Goal: Transaction & Acquisition: Purchase product/service

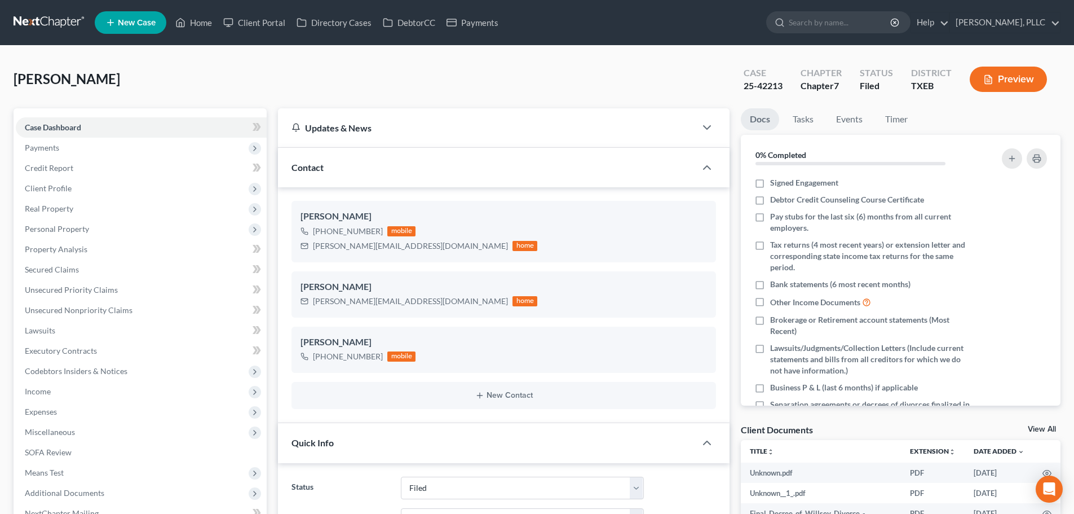
select select "10"
select select "4"
drag, startPoint x: 192, startPoint y: 23, endPoint x: 234, endPoint y: 28, distance: 42.0
click at [192, 23] on link "Home" at bounding box center [194, 22] width 48 height 20
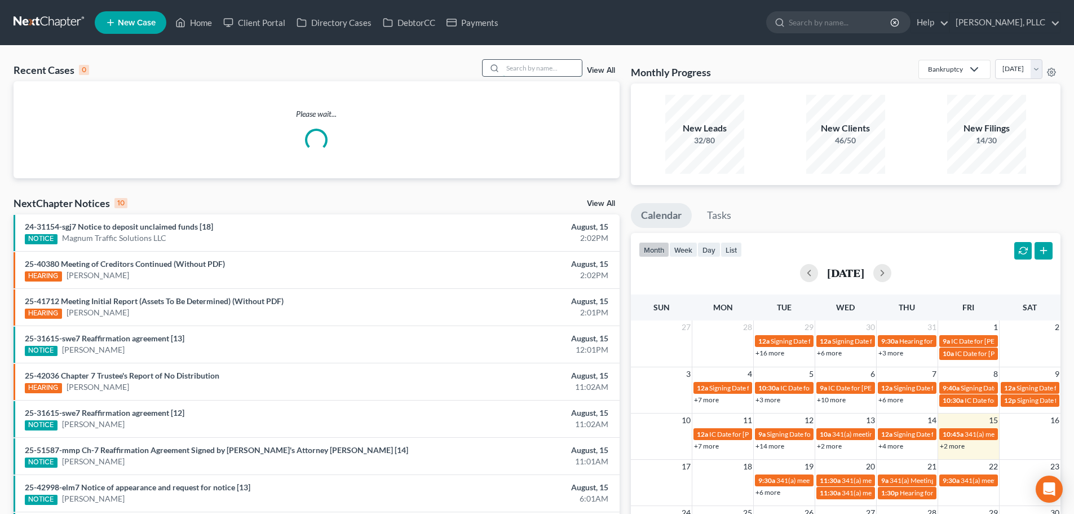
click at [515, 68] on input "search" at bounding box center [542, 68] width 79 height 16
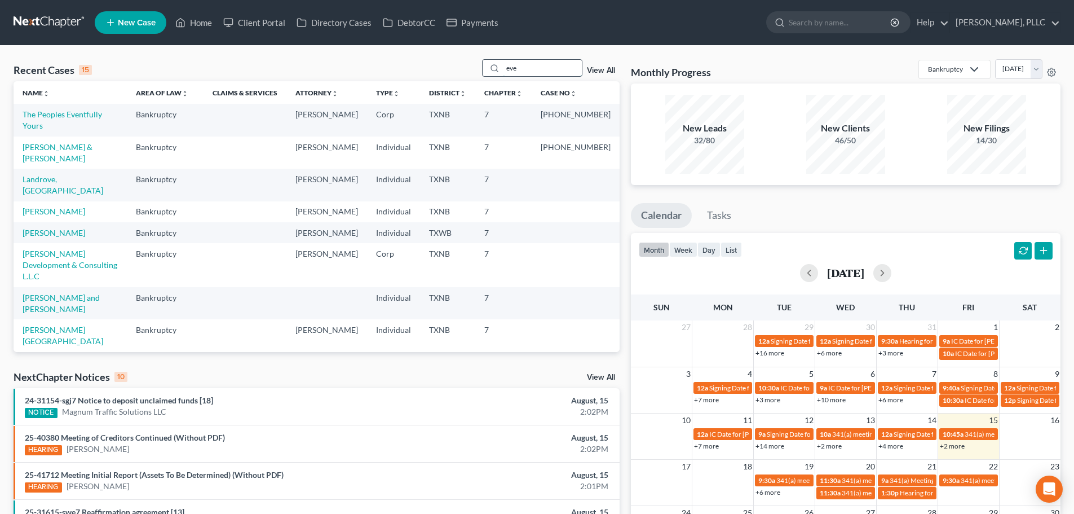
click at [533, 69] on input "eve" at bounding box center [542, 68] width 79 height 16
type input "e"
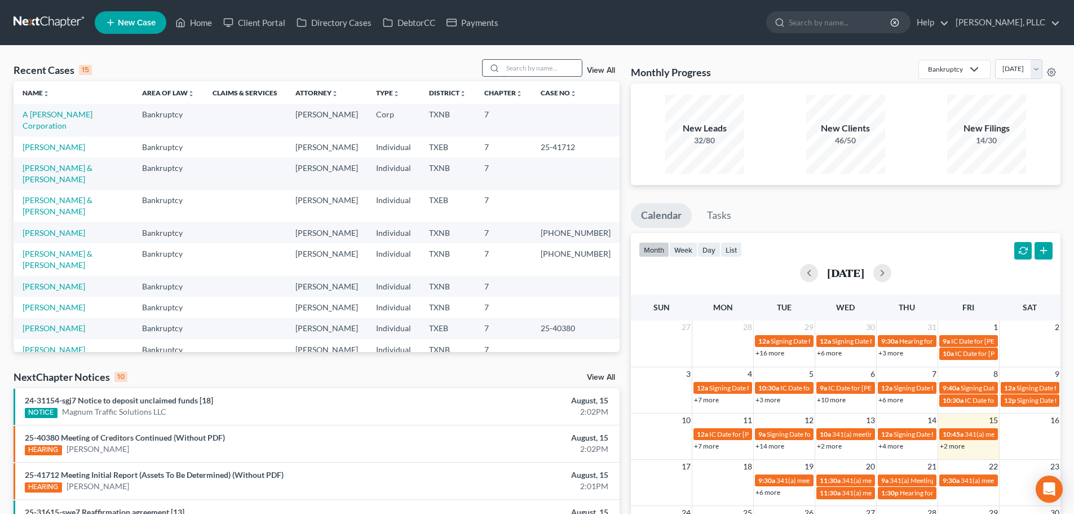
click at [528, 67] on input "search" at bounding box center [542, 68] width 79 height 16
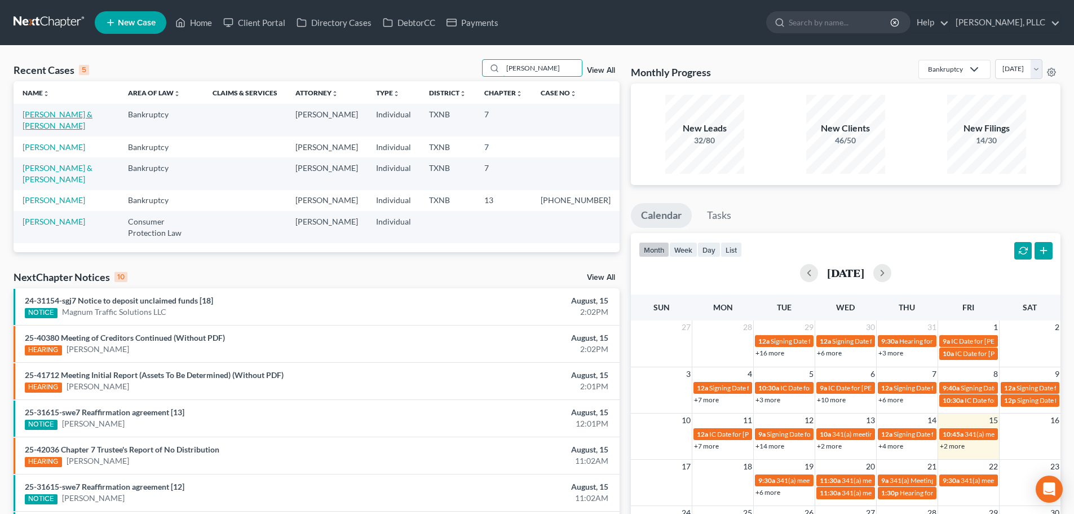
type input "[PERSON_NAME]"
click at [72, 113] on link "[PERSON_NAME] & [PERSON_NAME]" at bounding box center [58, 119] width 70 height 21
select select "4"
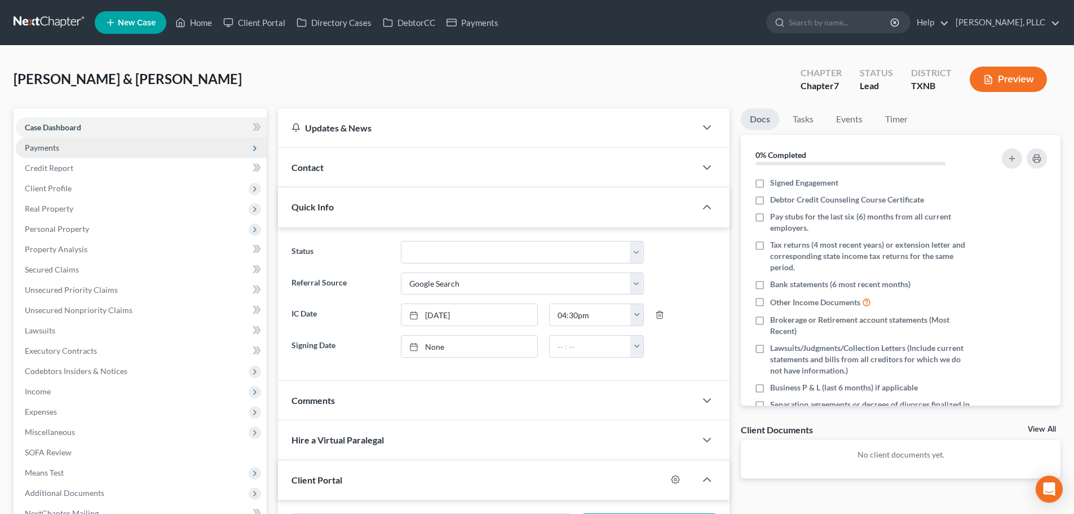
click at [63, 147] on span "Payments" at bounding box center [141, 148] width 251 height 20
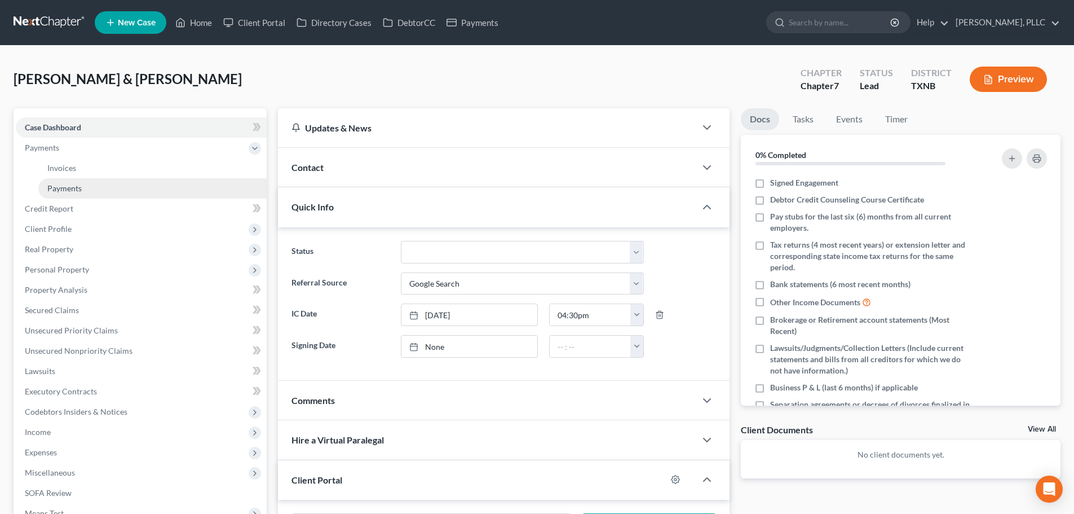
click at [68, 186] on span "Payments" at bounding box center [64, 188] width 34 height 10
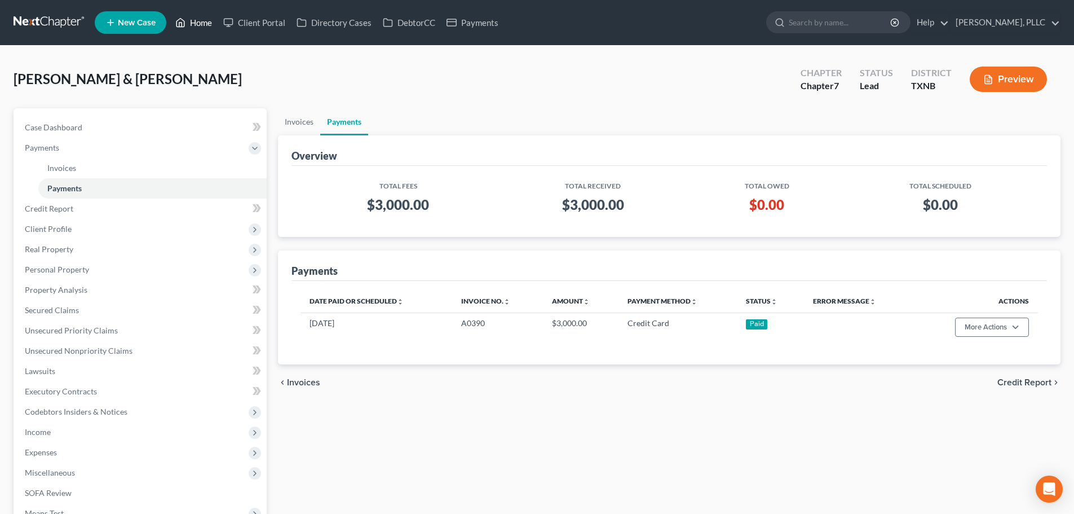
click at [197, 25] on link "Home" at bounding box center [194, 22] width 48 height 20
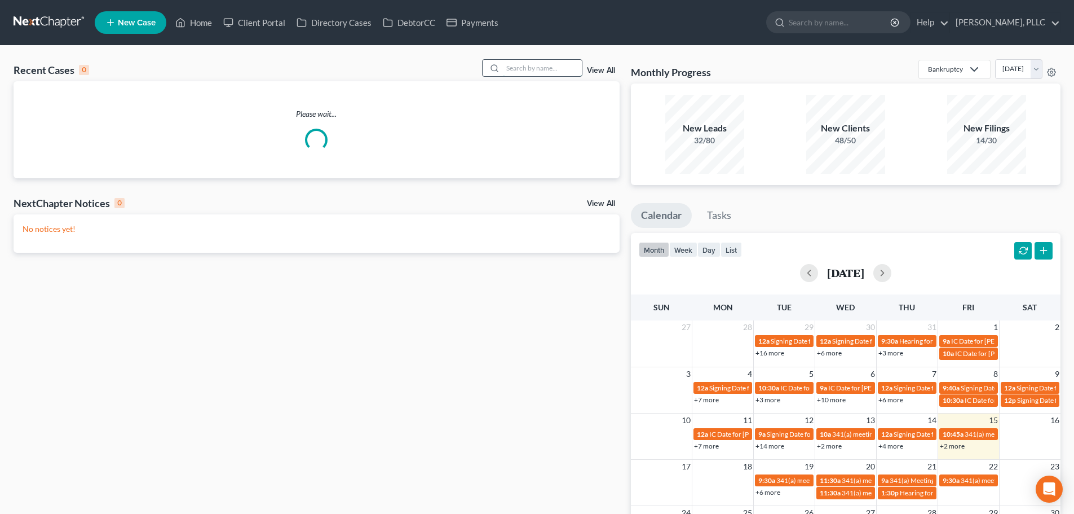
click at [539, 70] on input "search" at bounding box center [542, 68] width 79 height 16
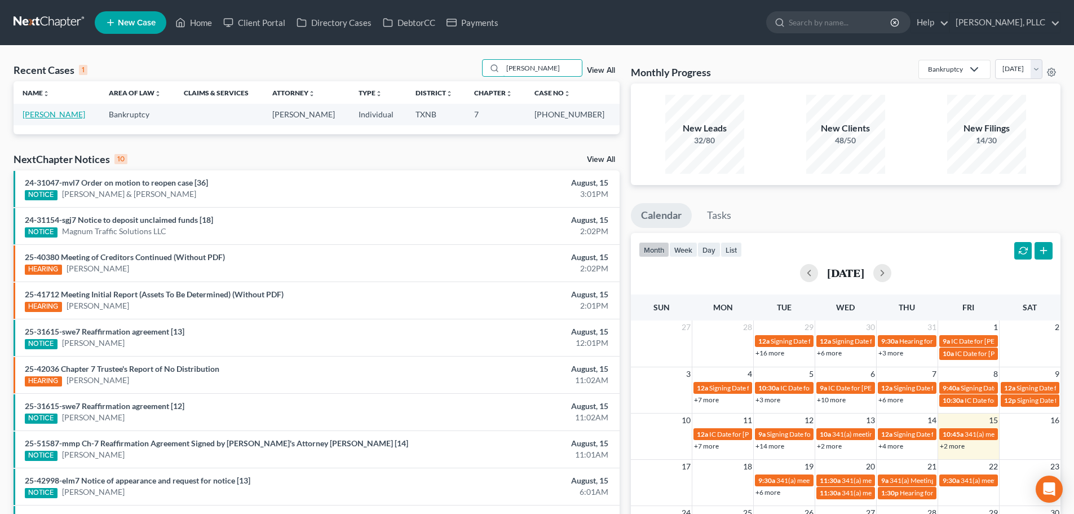
type input "[PERSON_NAME]"
click at [44, 117] on link "[PERSON_NAME]" at bounding box center [54, 114] width 63 height 10
select select "4"
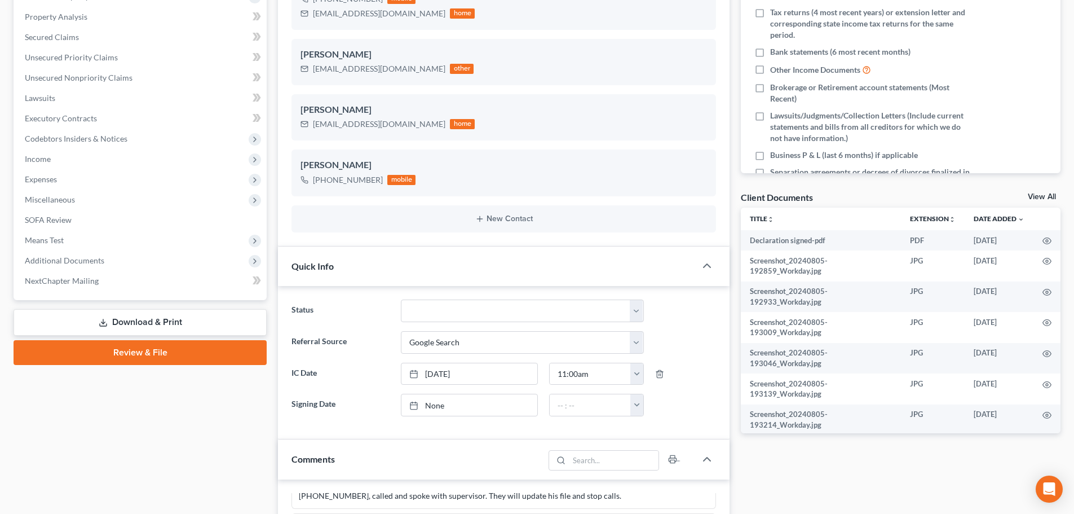
scroll to position [169, 0]
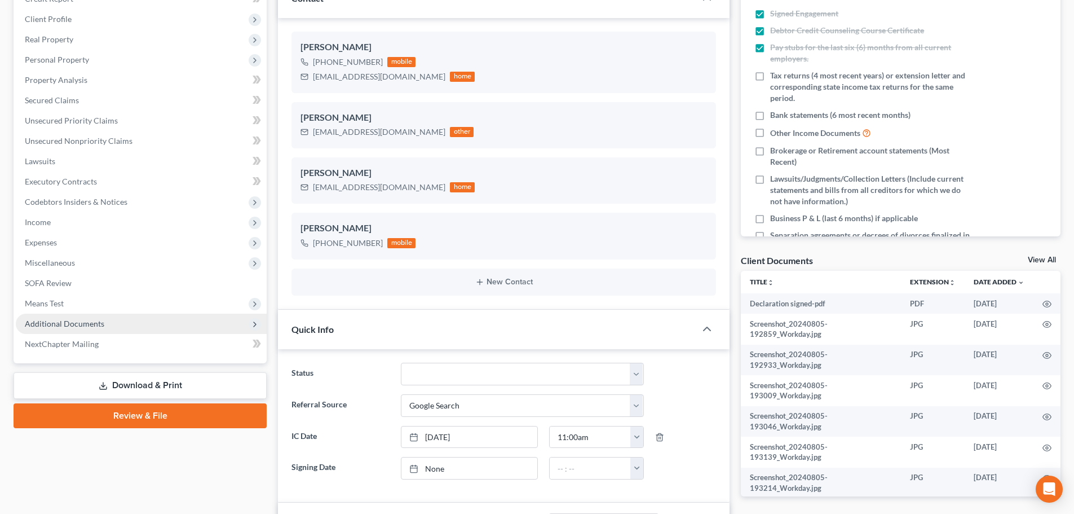
click at [110, 322] on span "Additional Documents" at bounding box center [141, 323] width 251 height 20
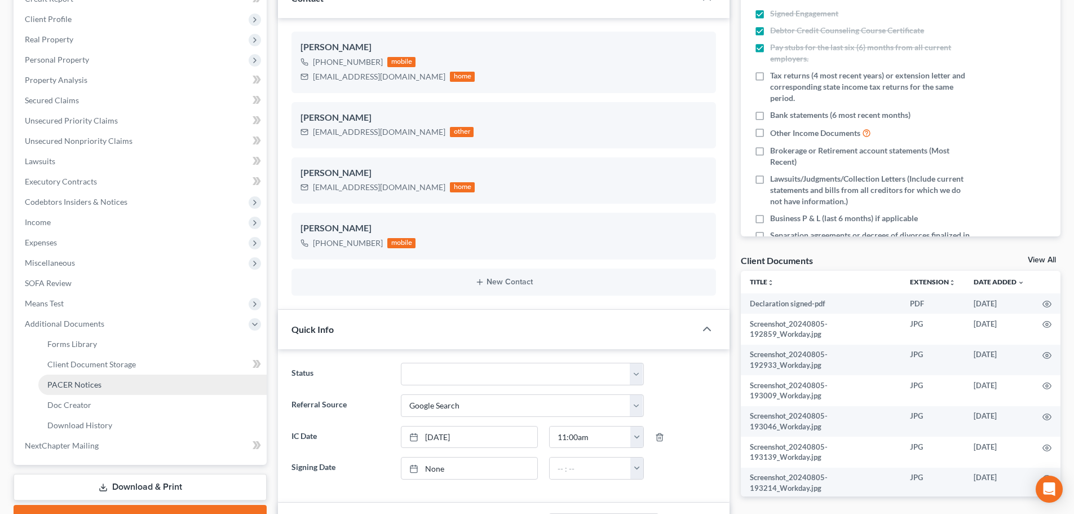
click at [107, 381] on link "PACER Notices" at bounding box center [152, 384] width 228 height 20
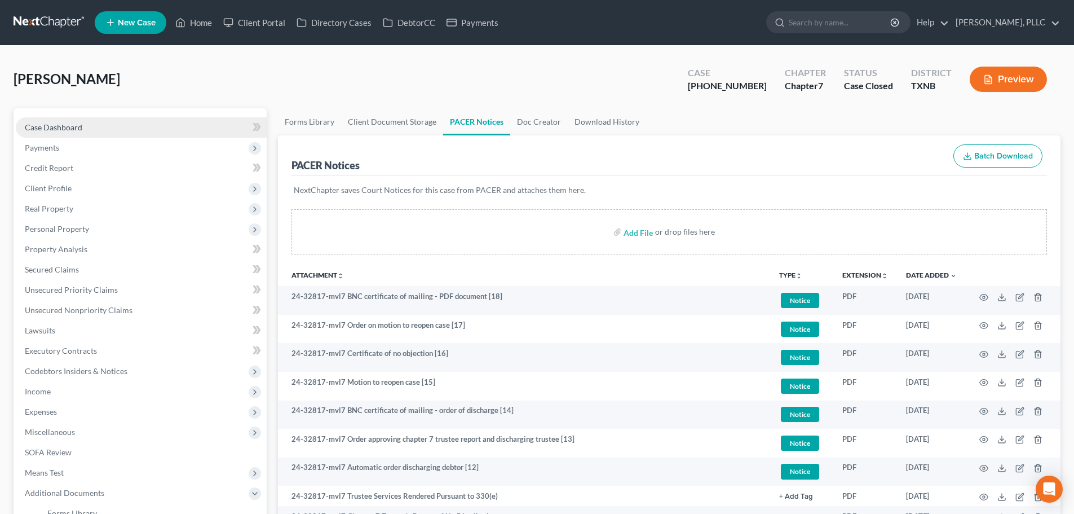
click at [92, 127] on link "Case Dashboard" at bounding box center [141, 127] width 251 height 20
select select "4"
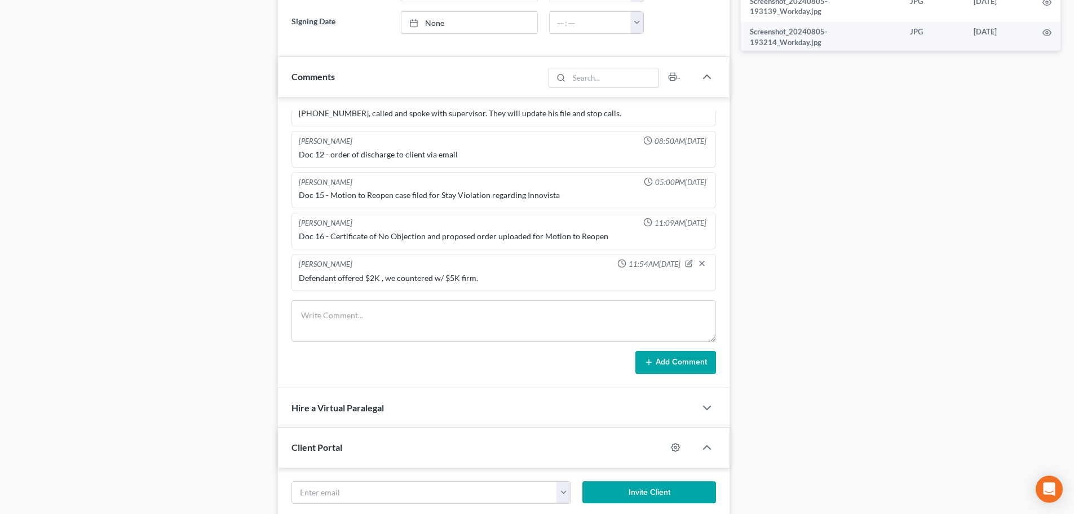
scroll to position [620, 0]
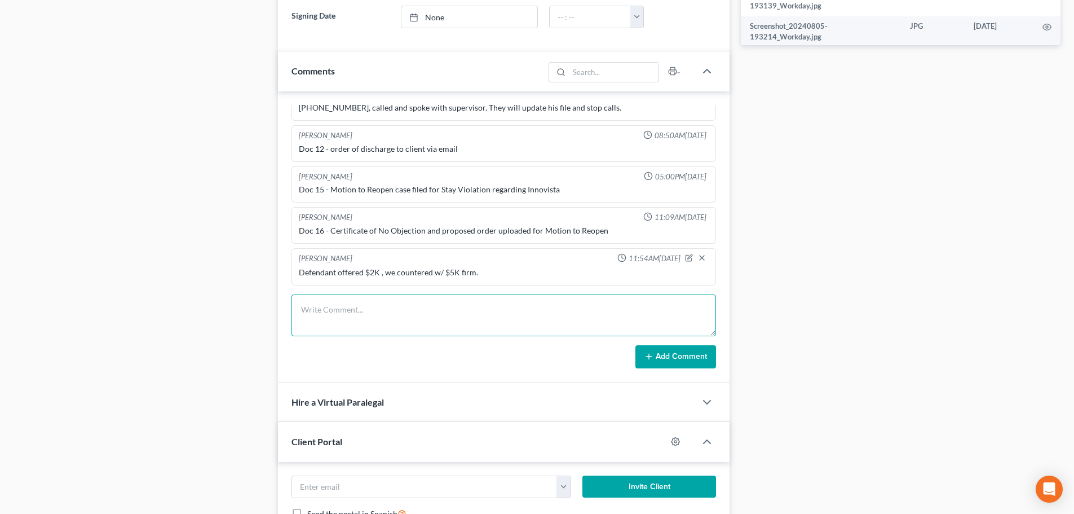
click at [359, 307] on textarea at bounding box center [503, 315] width 425 height 42
type textarea "Draft settlement agreement and w9 sent to [PERSON_NAME]"
click at [678, 356] on button "Add Comment" at bounding box center [675, 357] width 81 height 24
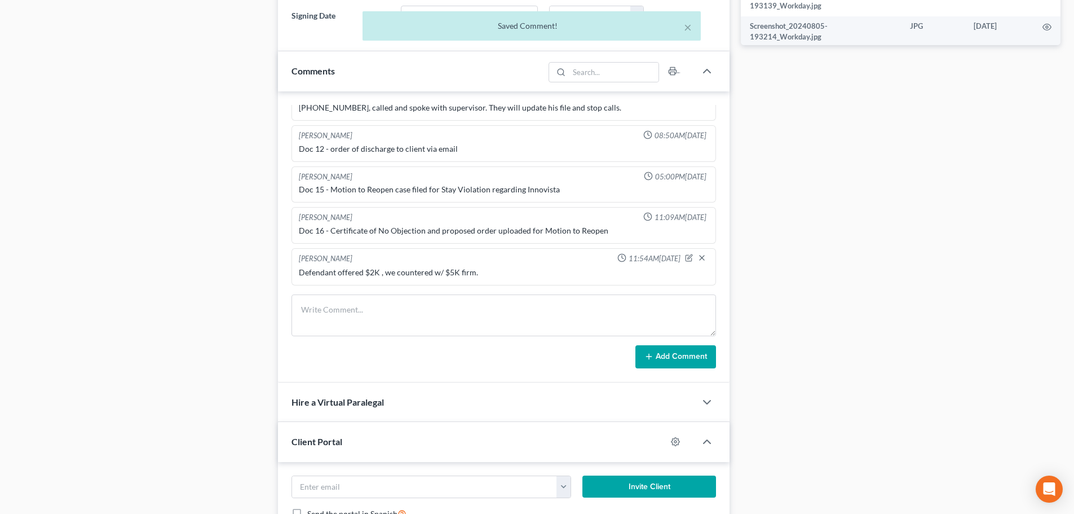
scroll to position [984, 0]
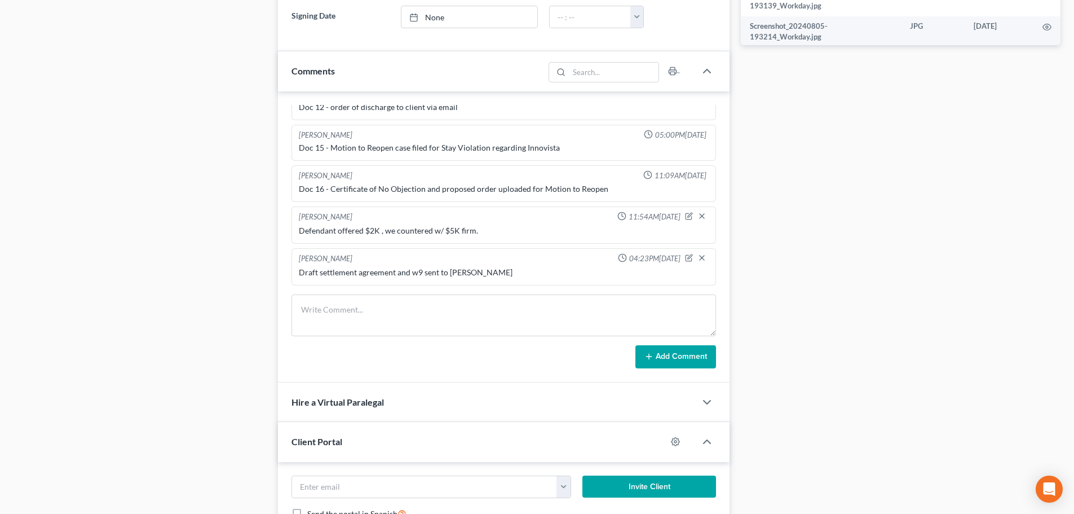
click at [238, 332] on div "Case Dashboard Payments Invoices Payments Payments Credit Report Client Profile" at bounding box center [140, 90] width 264 height 1204
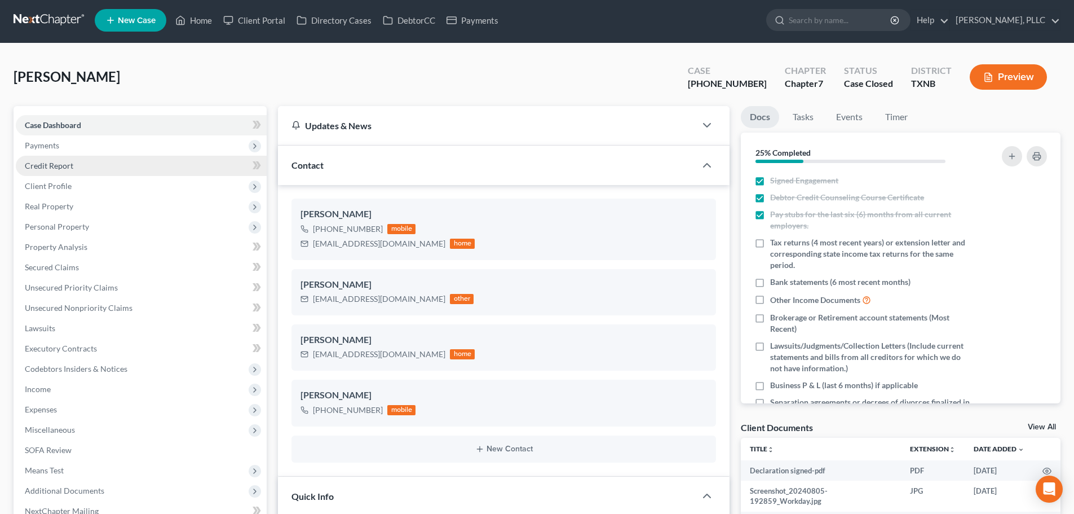
scroll to position [0, 0]
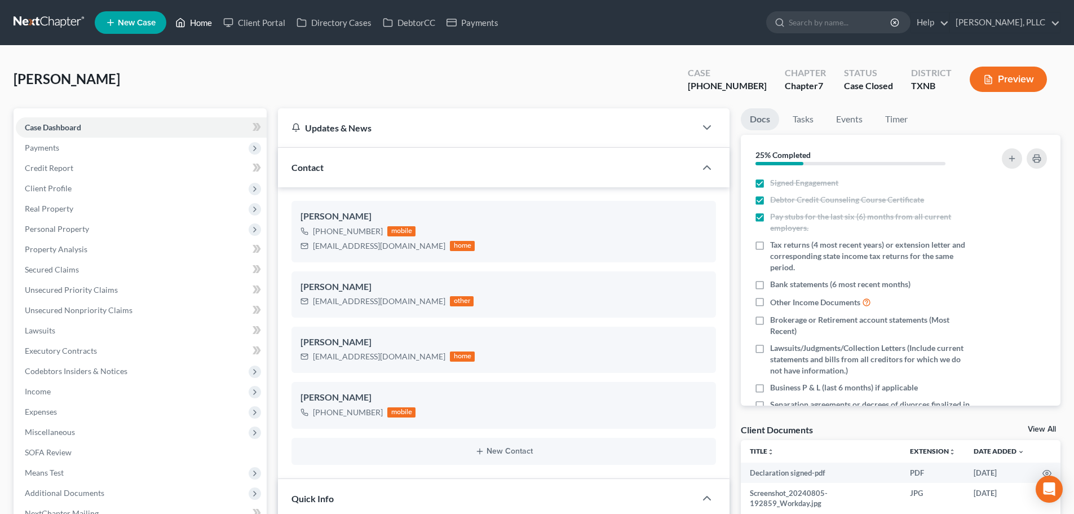
click at [202, 20] on link "Home" at bounding box center [194, 22] width 48 height 20
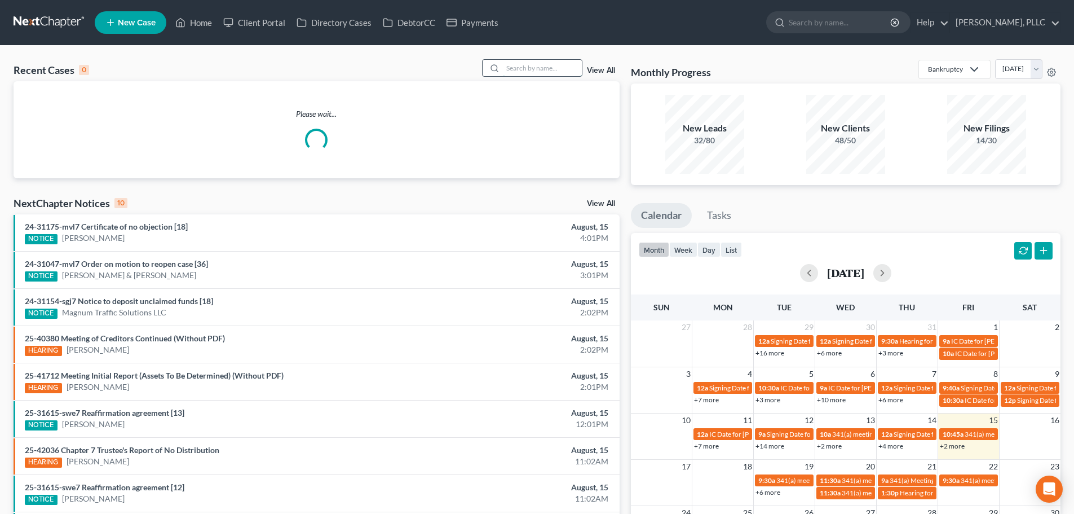
click at [519, 68] on input "search" at bounding box center [542, 68] width 79 height 16
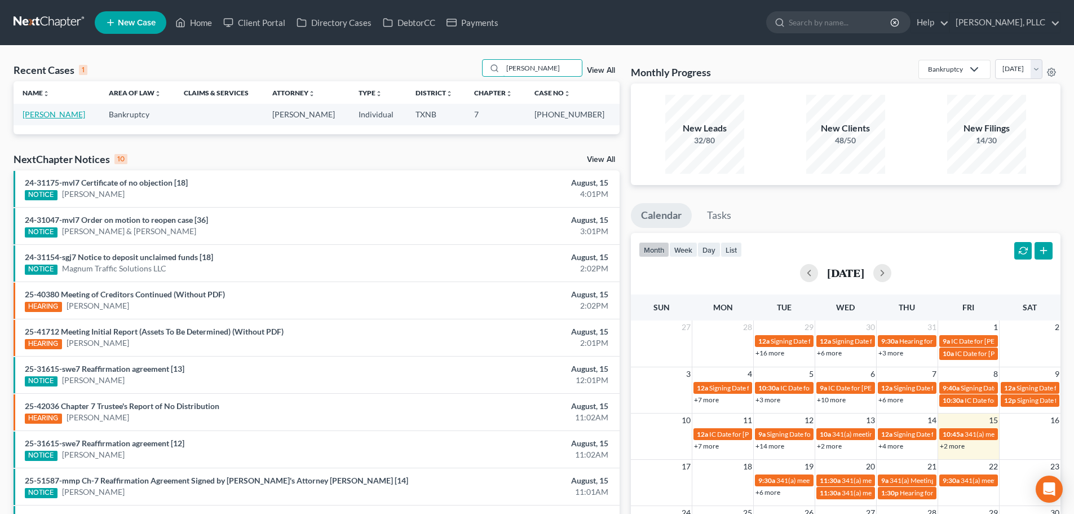
type input "[PERSON_NAME]"
click at [68, 116] on link "[PERSON_NAME]" at bounding box center [54, 114] width 63 height 10
select select "4"
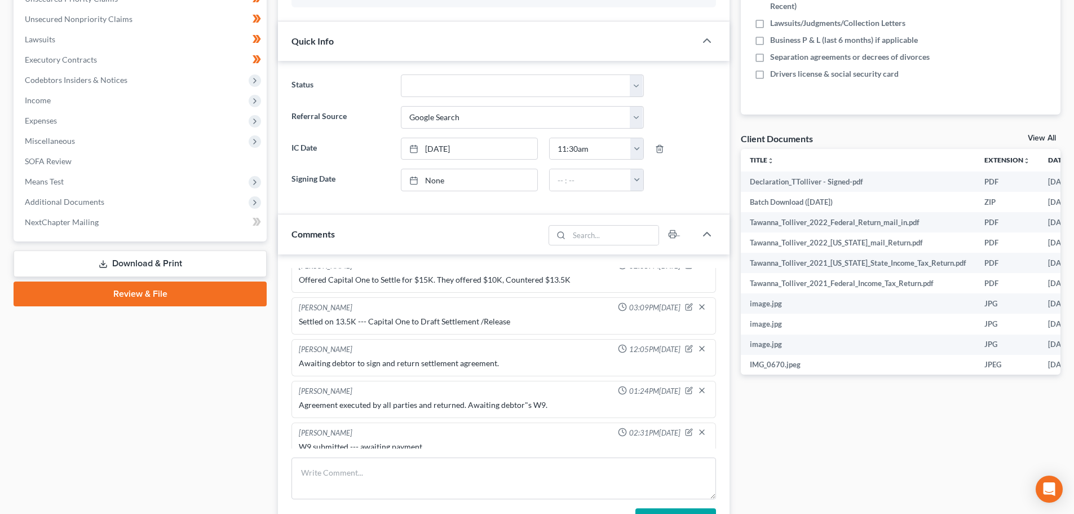
scroll to position [338, 0]
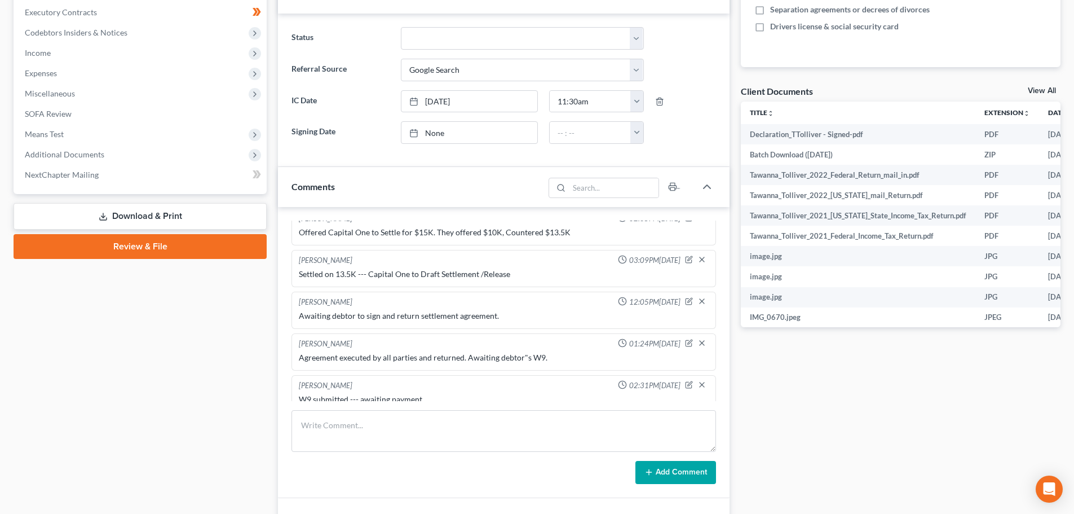
drag, startPoint x: 861, startPoint y: 412, endPoint x: 862, endPoint y: 385, distance: 27.1
click at [861, 412] on div "Docs Tasks Events Timer 9% Completed Nothing here yet! Signed Engagement Debtor…" at bounding box center [900, 277] width 331 height 1015
click at [197, 400] on div "Case Dashboard Payments Invoices Payments Payments Credit Report Client Profile" at bounding box center [140, 277] width 264 height 1015
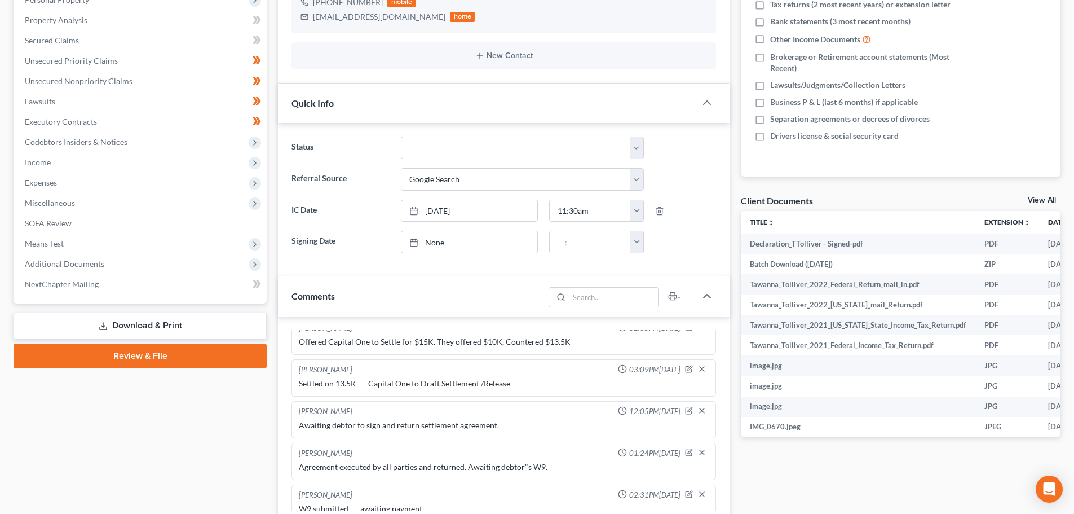
scroll to position [0, 0]
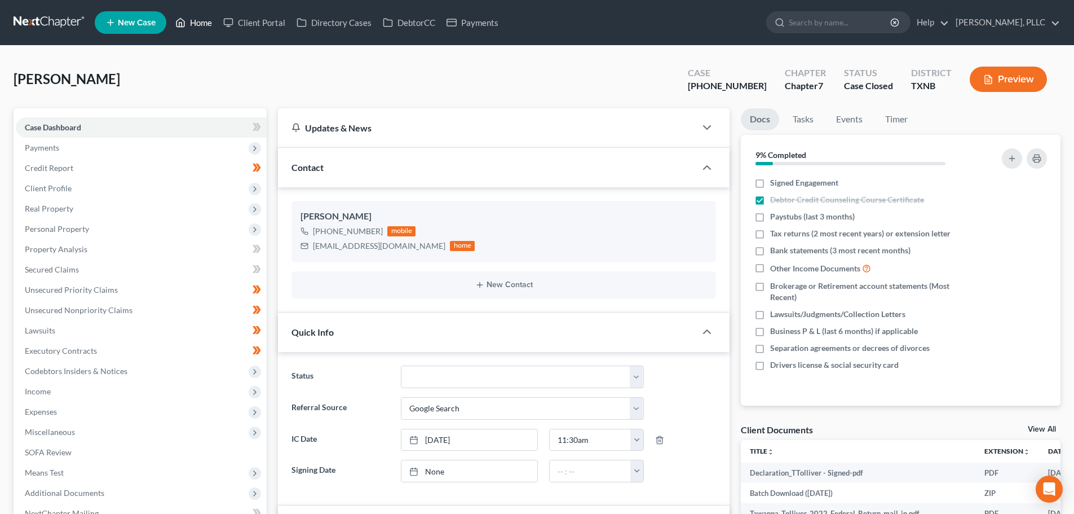
click at [202, 24] on link "Home" at bounding box center [194, 22] width 48 height 20
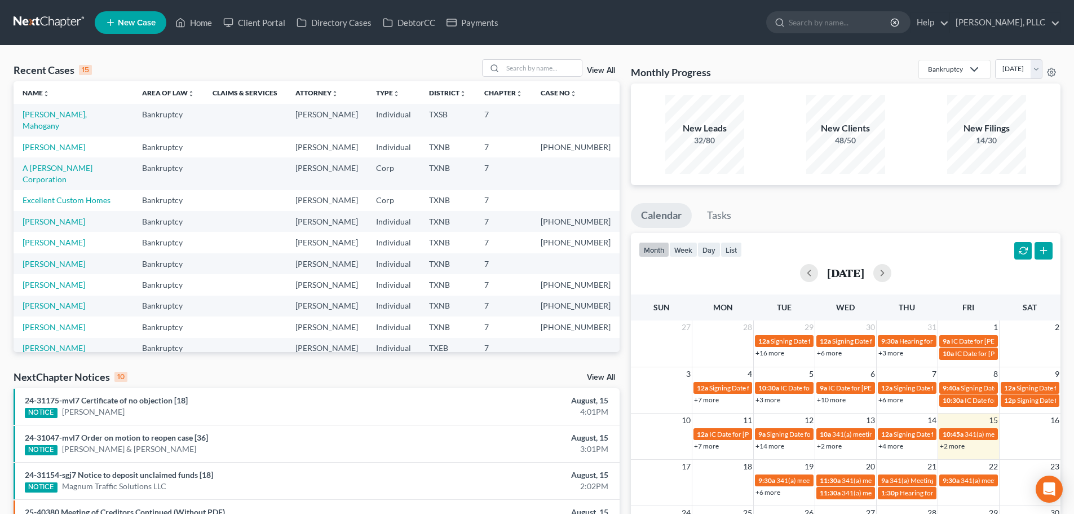
click at [949, 214] on ul "Calendar Tasks" at bounding box center [846, 218] width 430 height 30
click at [902, 213] on ul "Calendar Tasks" at bounding box center [846, 218] width 430 height 30
click at [199, 23] on link "Home" at bounding box center [194, 22] width 48 height 20
click at [54, 322] on link "[PERSON_NAME]" at bounding box center [54, 327] width 63 height 10
select select "4"
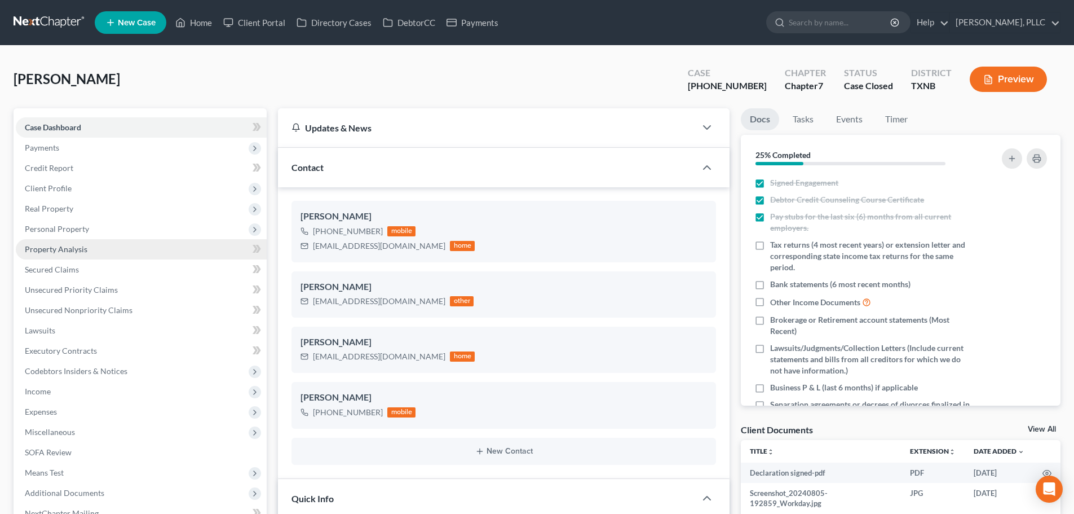
scroll to position [984, 0]
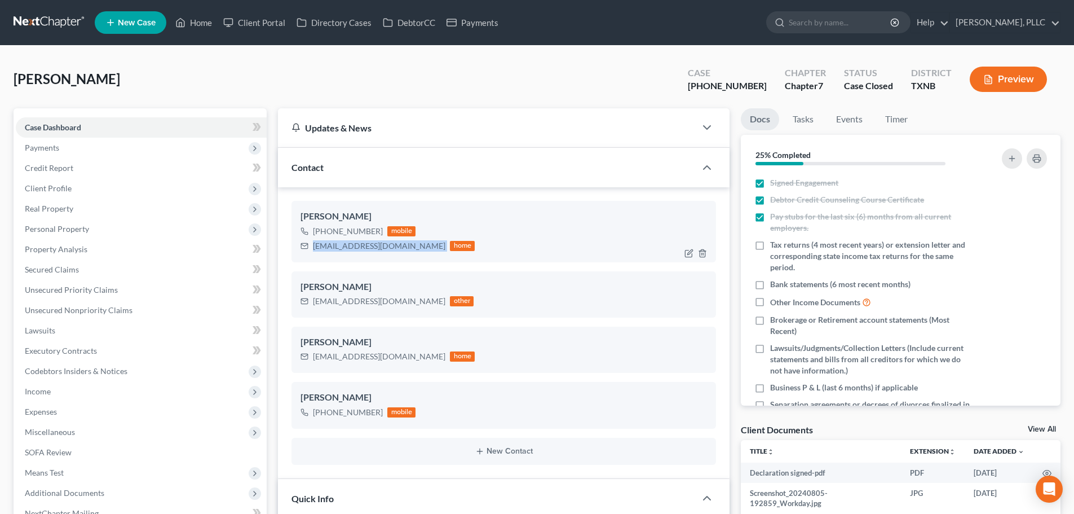
drag, startPoint x: 412, startPoint y: 248, endPoint x: 324, endPoint y: 249, distance: 88.0
click at [308, 258] on div "[PERSON_NAME] [PHONE_NUMBER] mobile [EMAIL_ADDRESS][DOMAIN_NAME] home" at bounding box center [503, 231] width 425 height 61
copy div "[EMAIL_ADDRESS][DOMAIN_NAME]"
drag, startPoint x: 409, startPoint y: 304, endPoint x: 341, endPoint y: 302, distance: 67.7
click at [317, 307] on div "[EMAIL_ADDRESS][DOMAIN_NAME] other" at bounding box center [387, 301] width 173 height 15
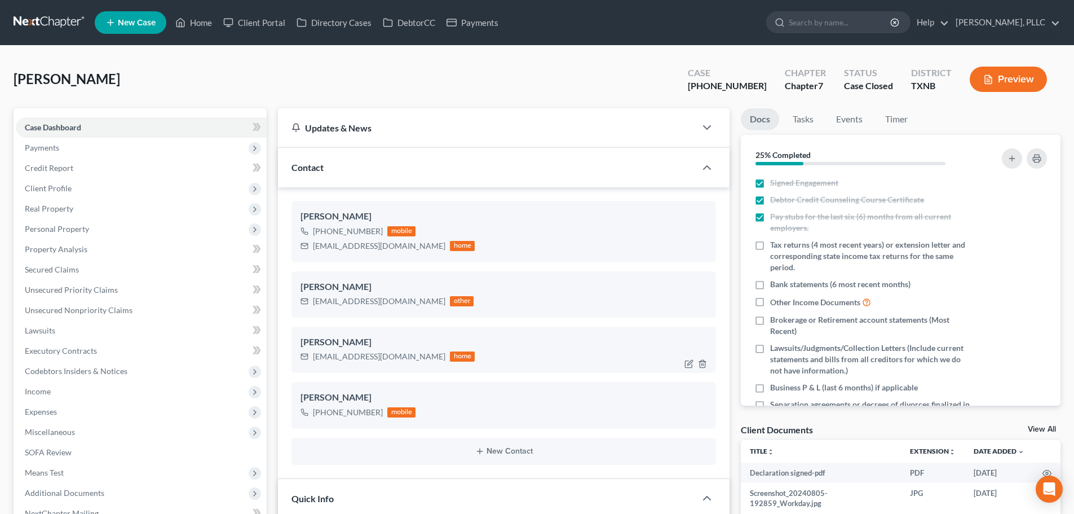
click at [346, 334] on div "[PERSON_NAME] [EMAIL_ADDRESS][DOMAIN_NAME] home" at bounding box center [503, 349] width 425 height 46
drag, startPoint x: 409, startPoint y: 303, endPoint x: 309, endPoint y: 308, distance: 100.0
click at [309, 308] on div "[EMAIL_ADDRESS][DOMAIN_NAME] other" at bounding box center [387, 301] width 173 height 15
copy div "[EMAIL_ADDRESS][DOMAIN_NAME]"
click at [262, 92] on div "[PERSON_NAME] Upgraded Case [PHONE_NUMBER] Chapter Chapter 7 Status Case [GEOGR…" at bounding box center [537, 83] width 1047 height 49
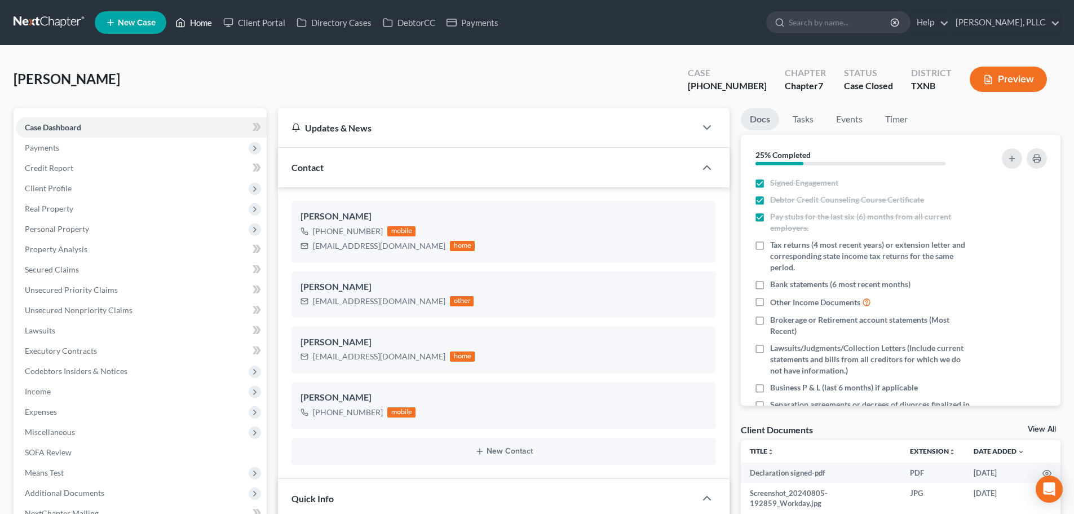
click at [202, 26] on link "Home" at bounding box center [194, 22] width 48 height 20
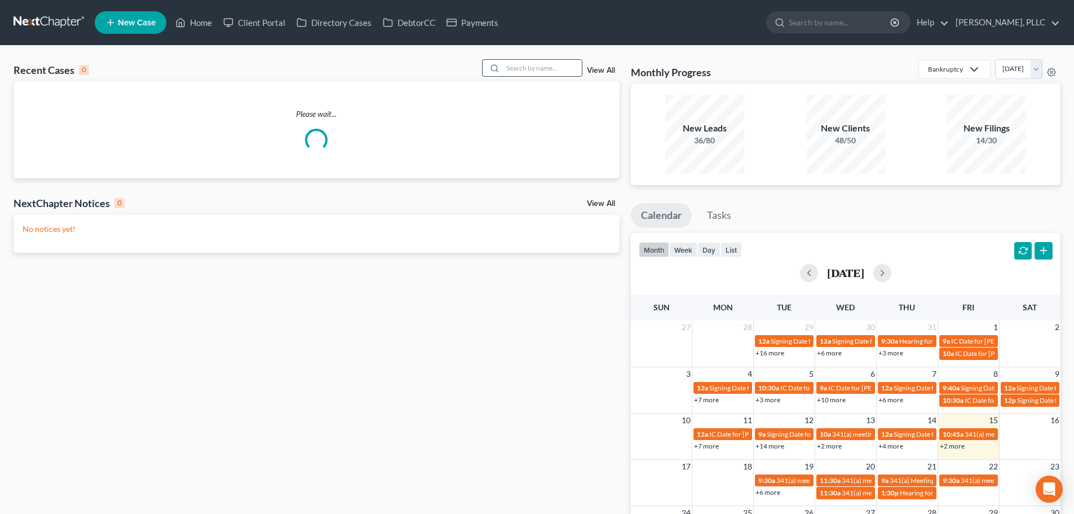
click at [522, 70] on input "search" at bounding box center [542, 68] width 79 height 16
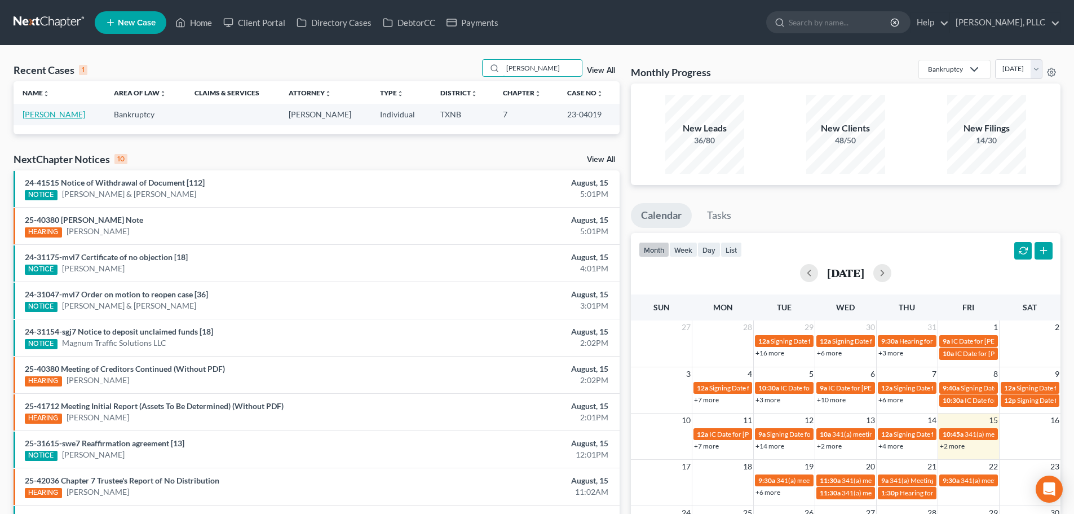
type input "[PERSON_NAME]"
click at [59, 114] on link "[PERSON_NAME]" at bounding box center [54, 114] width 63 height 10
select select "4"
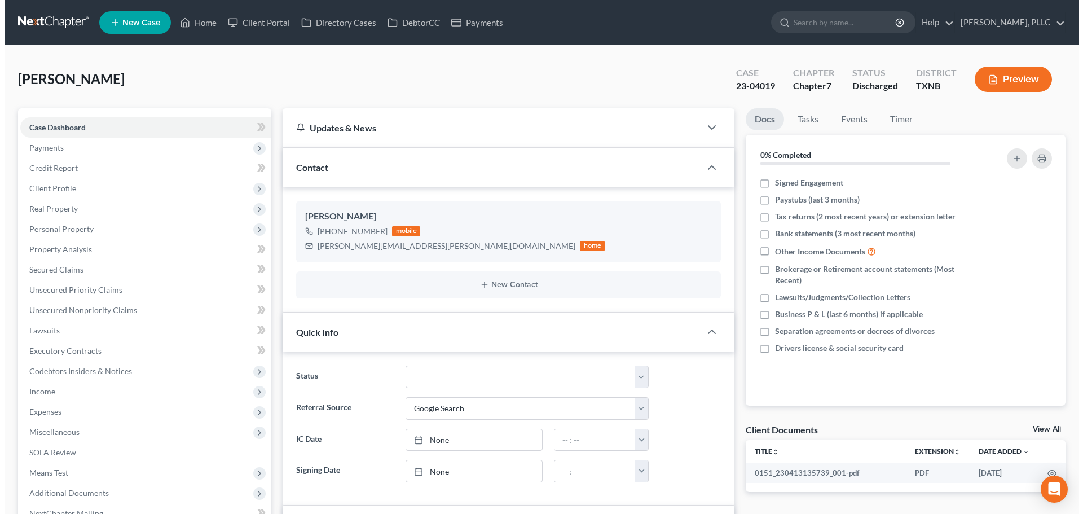
scroll to position [207, 0]
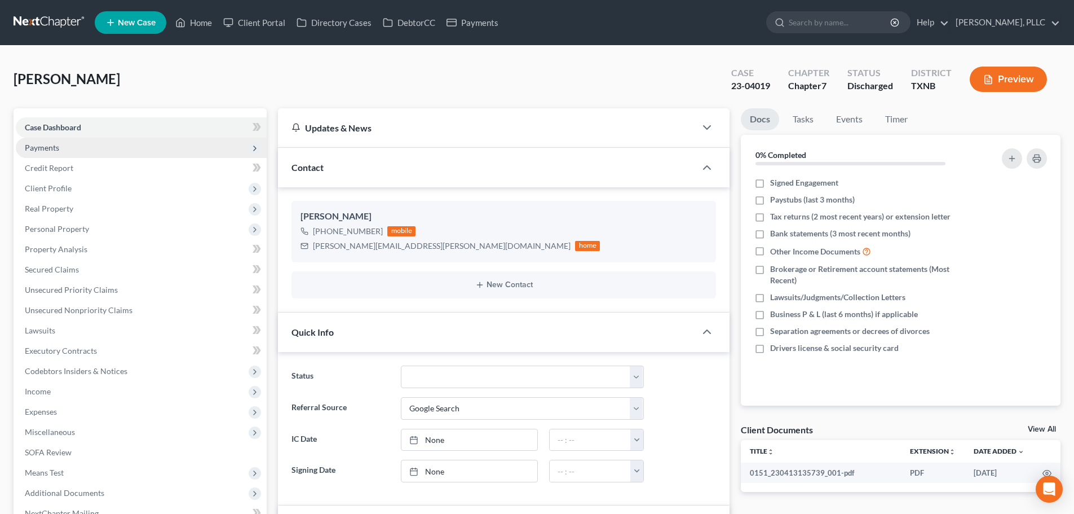
click at [53, 147] on span "Payments" at bounding box center [42, 148] width 34 height 10
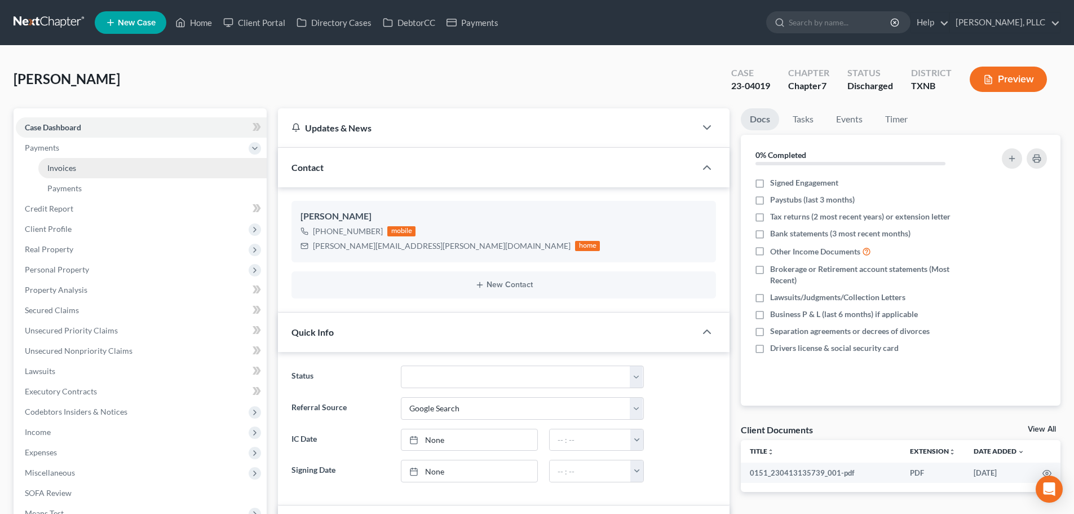
click at [62, 167] on span "Invoices" at bounding box center [61, 168] width 29 height 10
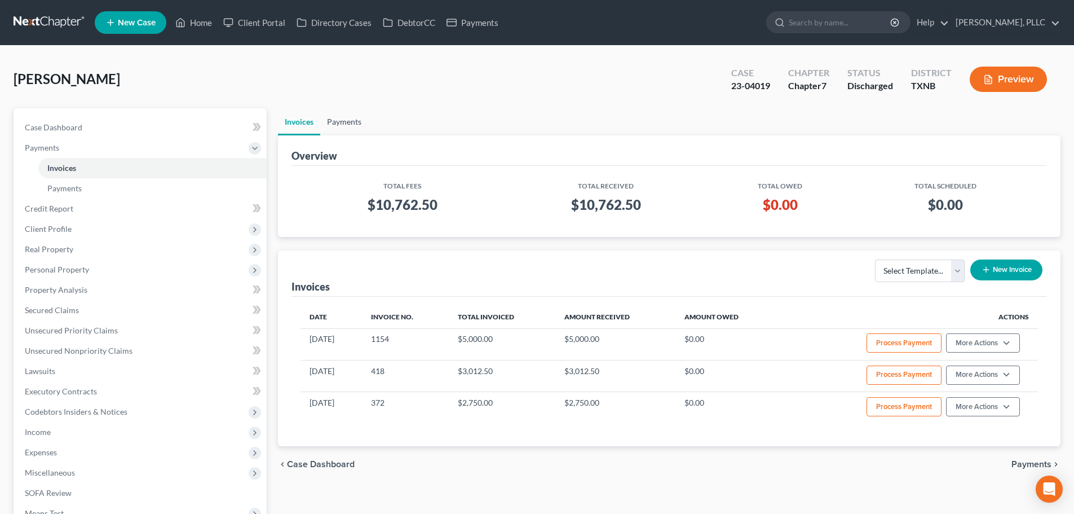
click at [352, 119] on link "Payments" at bounding box center [344, 121] width 48 height 27
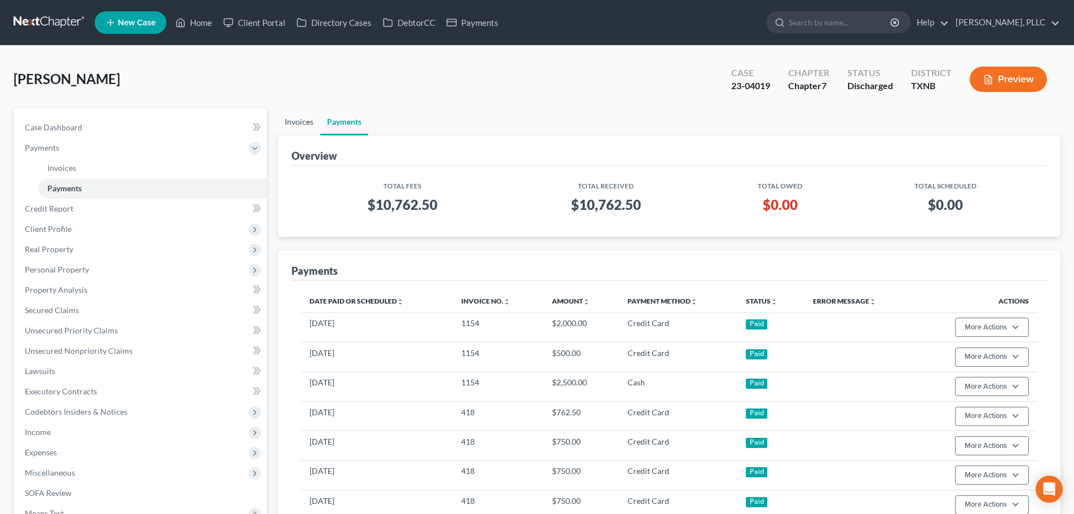
click at [295, 122] on link "Invoices" at bounding box center [299, 121] width 42 height 27
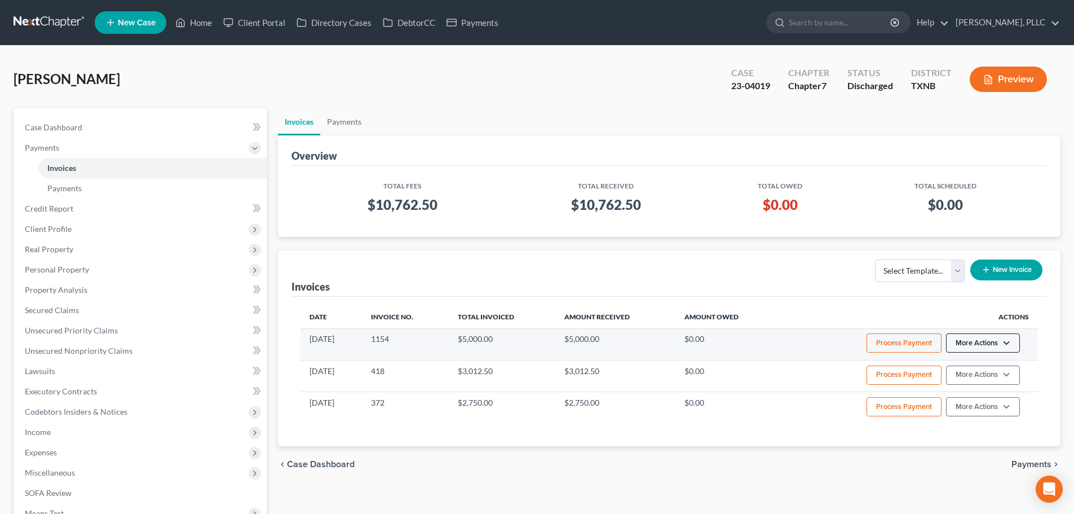
click at [1004, 342] on button "More Actions" at bounding box center [983, 342] width 74 height 19
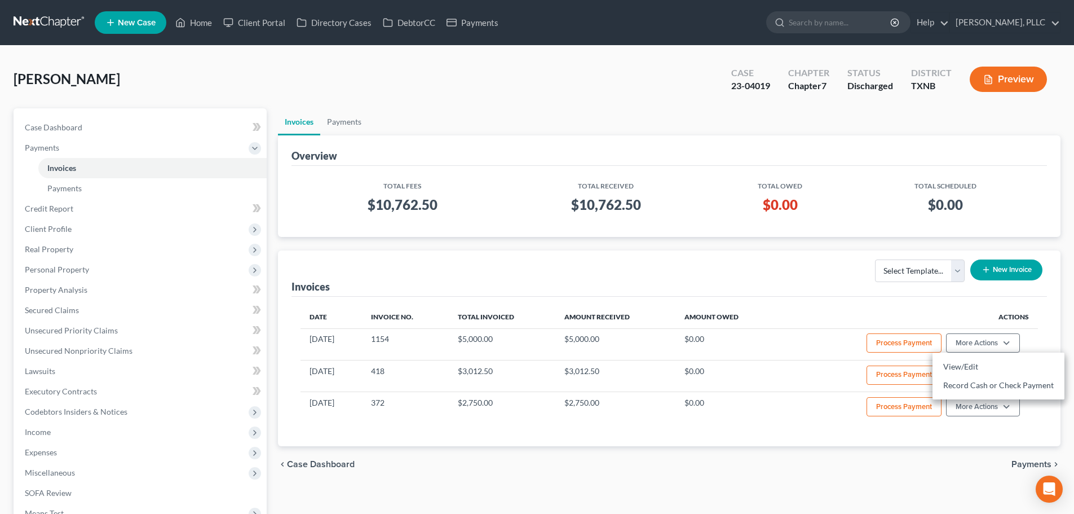
click at [796, 299] on div "Date Invoice No. Total Invoiced Amount Received Amount Owed Actions [DATE] 1154…" at bounding box center [669, 371] width 756 height 149
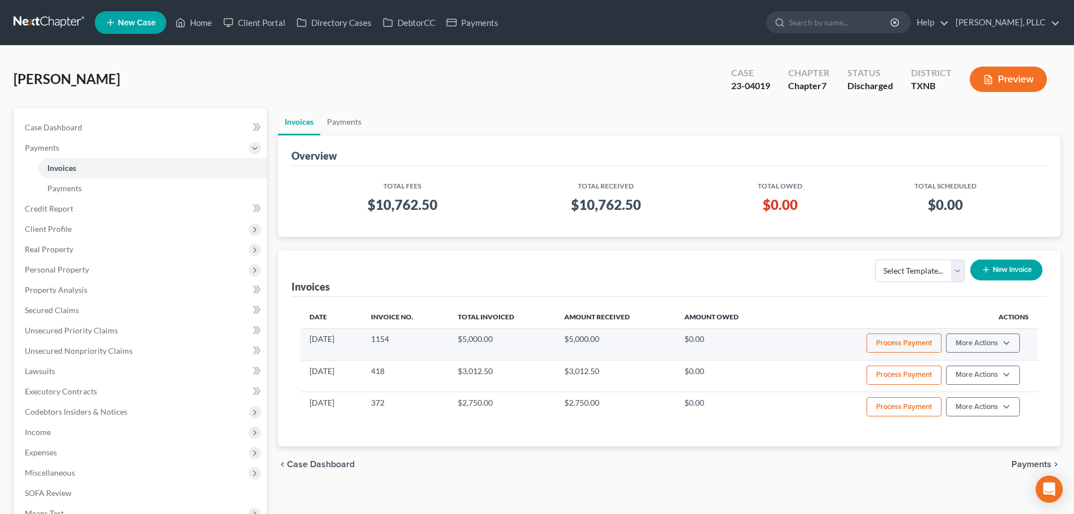
click at [886, 341] on button "Process Payment" at bounding box center [904, 342] width 75 height 19
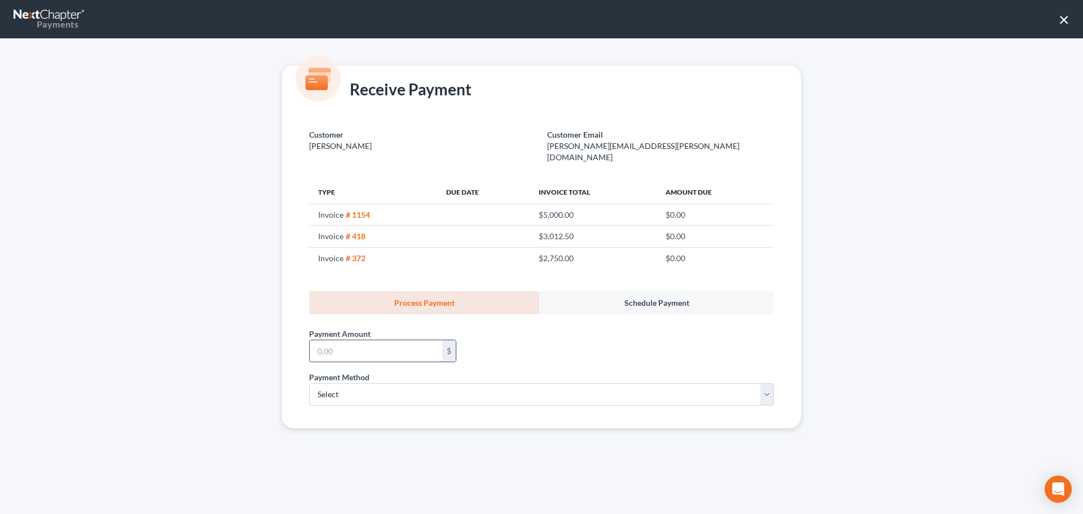
click at [418, 341] on input "text" at bounding box center [376, 350] width 132 height 21
type input "1,000.00"
click at [458, 386] on select "Select ACH Credit Card" at bounding box center [541, 394] width 465 height 23
select select "1"
click at [309, 383] on select "Select ACH Credit Card" at bounding box center [541, 394] width 465 height 23
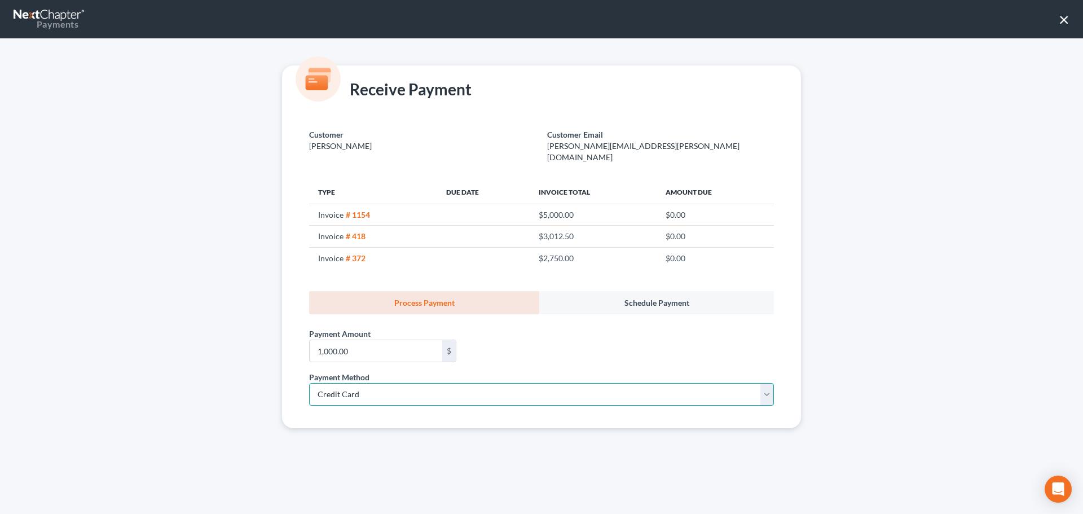
select select "45"
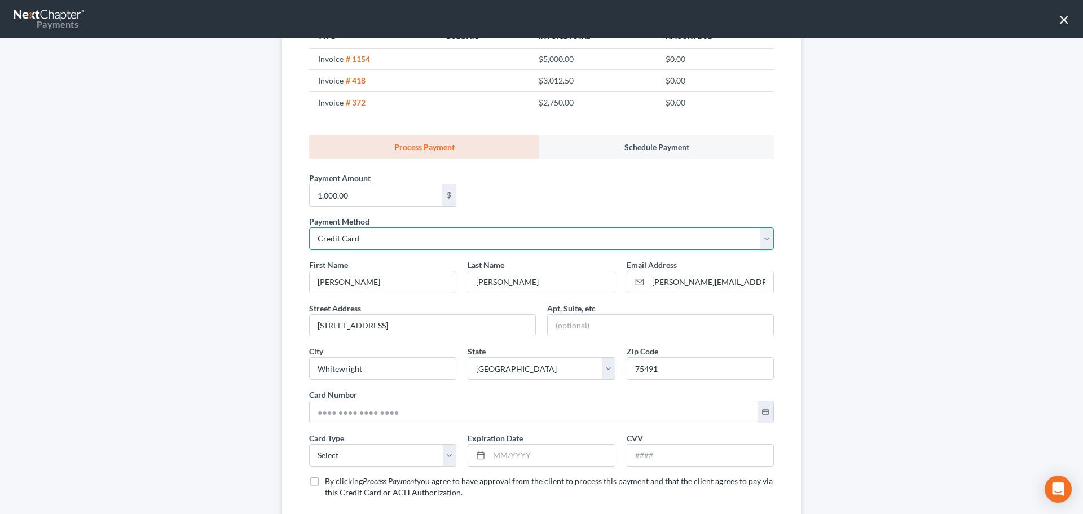
scroll to position [169, 0]
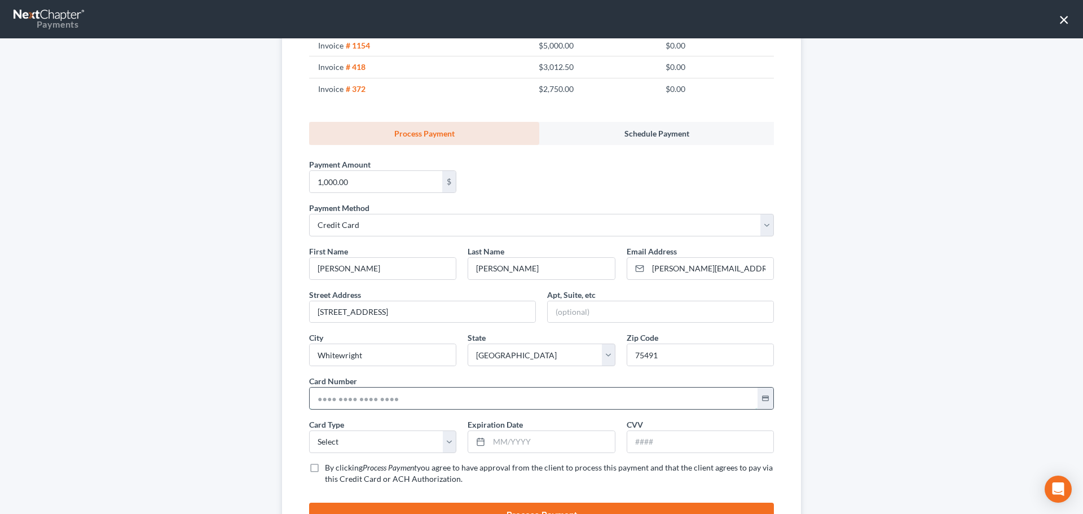
click at [411, 387] on input "text" at bounding box center [534, 397] width 448 height 21
type input "[CREDIT_CARD_NUMBER]"
click at [422, 434] on select "Select Visa MasterCard Discover American Express" at bounding box center [382, 441] width 147 height 23
select select "0"
click at [309, 430] on select "Select Visa MasterCard Discover American Express" at bounding box center [382, 441] width 147 height 23
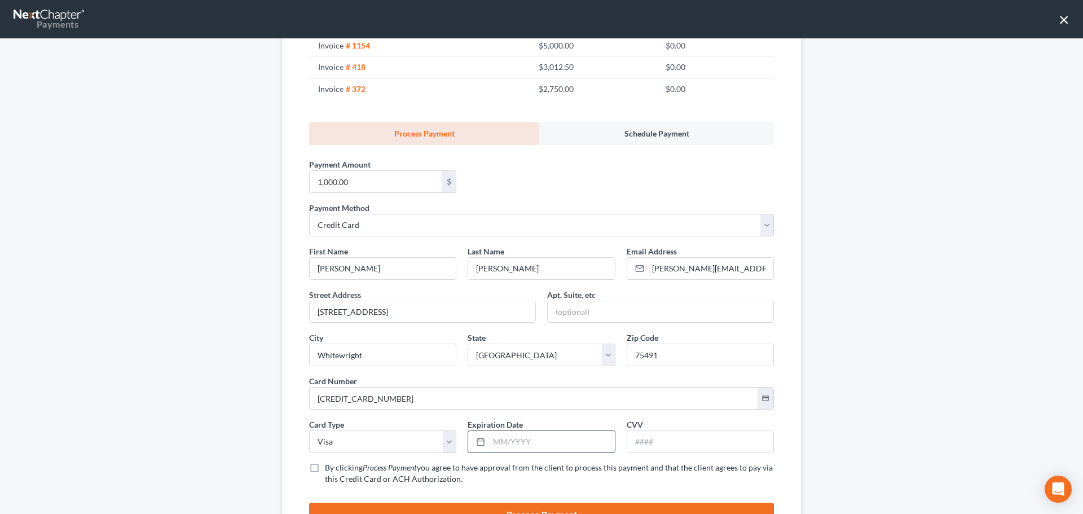
click at [493, 434] on input "text" at bounding box center [551, 441] width 125 height 21
type input "01/2030"
click at [635, 433] on input "text" at bounding box center [700, 441] width 146 height 21
type input "718"
click at [325, 462] on label "By clicking Process Payment you agree to have approval from the client to proce…" at bounding box center [549, 473] width 449 height 23
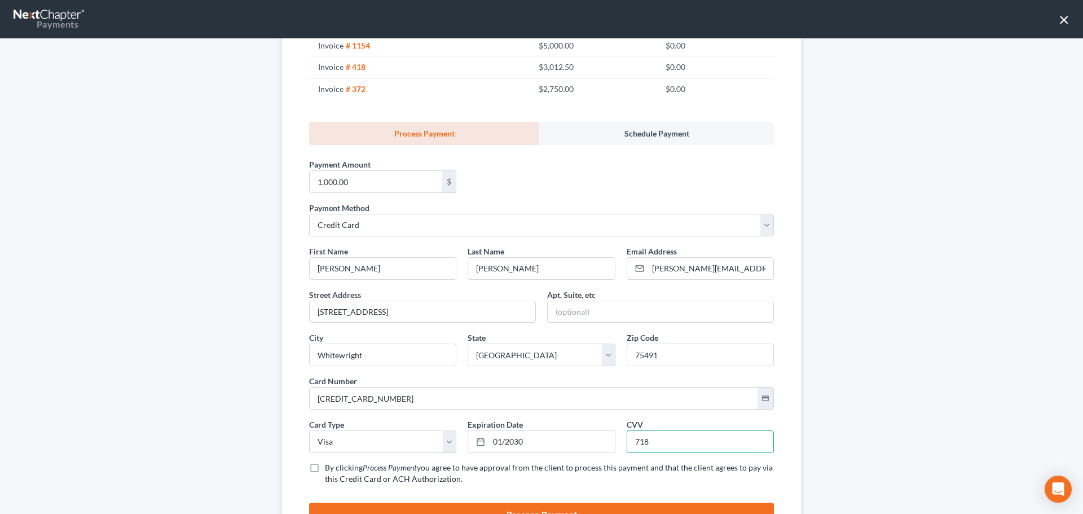
click at [329, 462] on input "By clicking Process Payment you agree to have approval from the client to proce…" at bounding box center [332, 465] width 7 height 7
checkbox input "true"
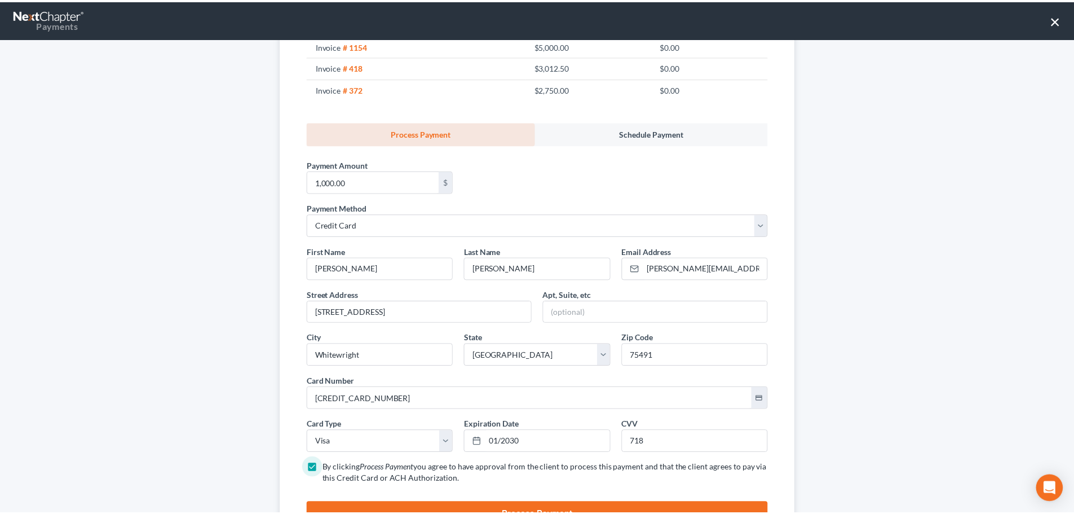
scroll to position [212, 0]
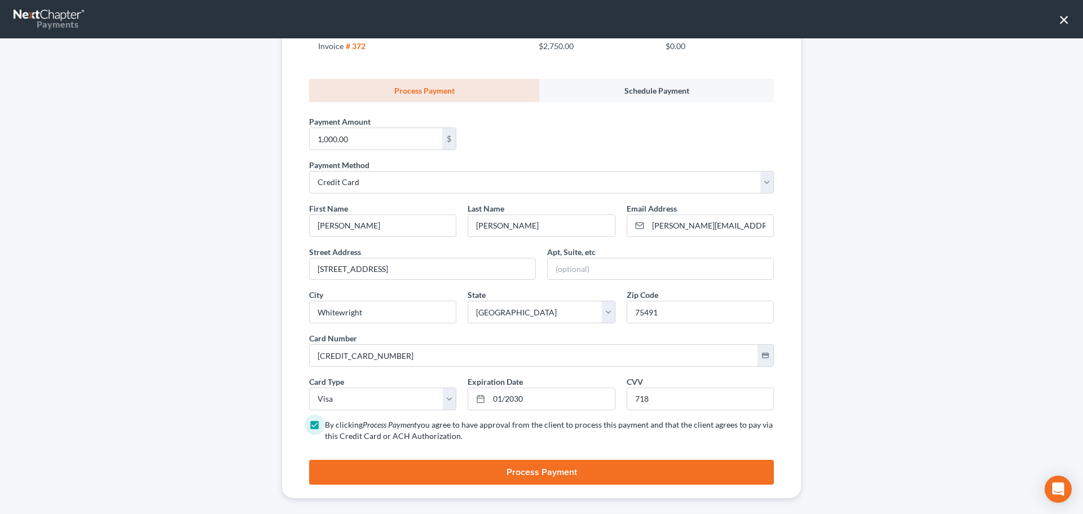
click at [415, 464] on button "Process Payment" at bounding box center [541, 472] width 465 height 25
click at [511, 460] on button "Process Payment" at bounding box center [541, 472] width 465 height 25
